Goal: Find specific page/section: Find specific page/section

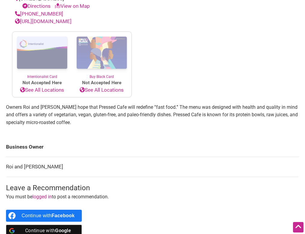
scroll to position [214, 0]
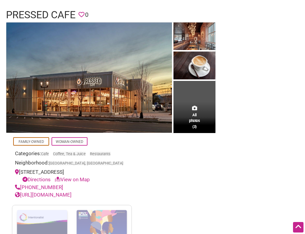
scroll to position [0, 0]
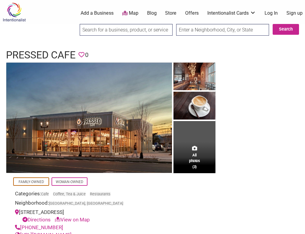
click at [13, 14] on img at bounding box center [14, 11] width 28 height 19
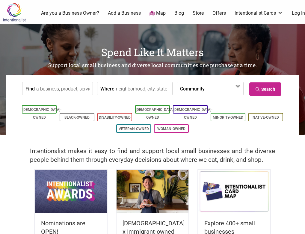
click at [57, 90] on input "Find" at bounding box center [63, 88] width 55 height 13
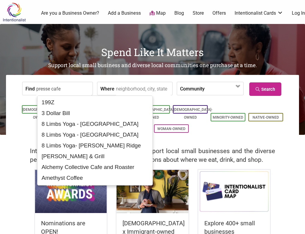
type input "presse cafe"
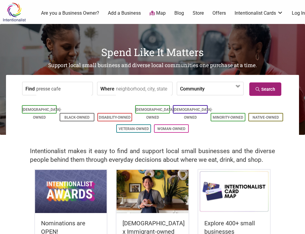
click at [263, 93] on link "Search" at bounding box center [265, 88] width 32 height 13
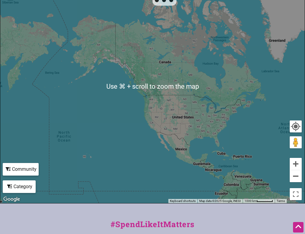
scroll to position [122, 0]
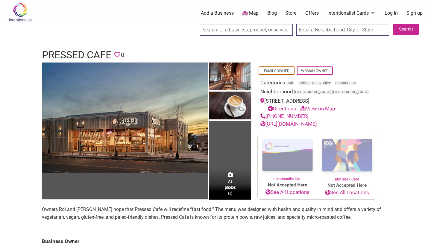
click at [19, 6] on img at bounding box center [20, 11] width 28 height 19
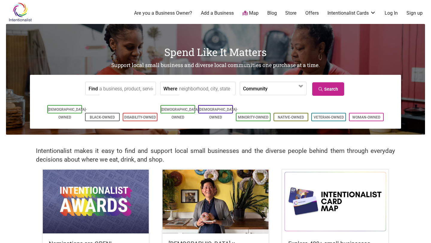
click at [121, 91] on input "Find" at bounding box center [126, 88] width 55 height 13
click at [196, 94] on input "Where" at bounding box center [206, 88] width 55 height 13
type input "Boston, MA, USA"
click at [129, 89] on input "Find" at bounding box center [126, 88] width 55 height 13
click at [127, 103] on div "Pressed Cafe" at bounding box center [125, 102] width 46 height 11
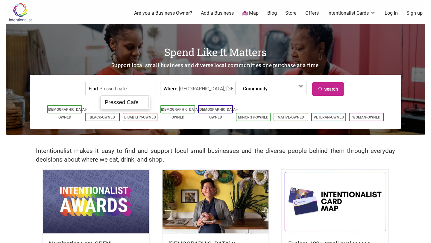
type input "Pressed Cafe"
click at [331, 89] on link "Search" at bounding box center [328, 88] width 32 height 13
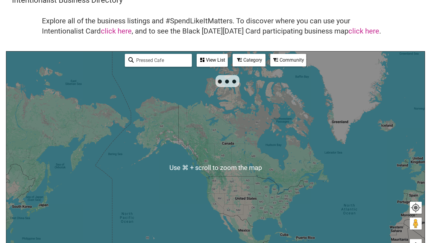
scroll to position [30, 0]
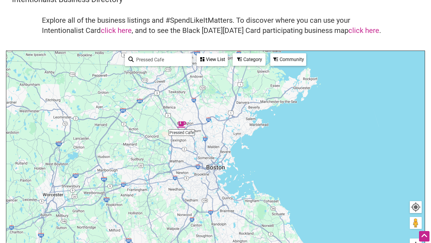
click at [182, 126] on img "Pressed Cafe" at bounding box center [181, 124] width 9 height 9
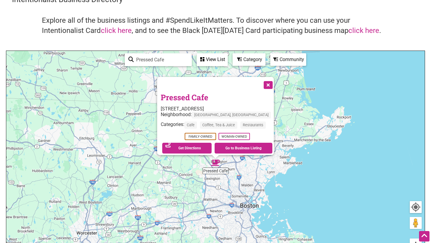
click at [188, 93] on link "Pressed Cafe" at bounding box center [185, 97] width 48 height 10
